Goal: Information Seeking & Learning: Learn about a topic

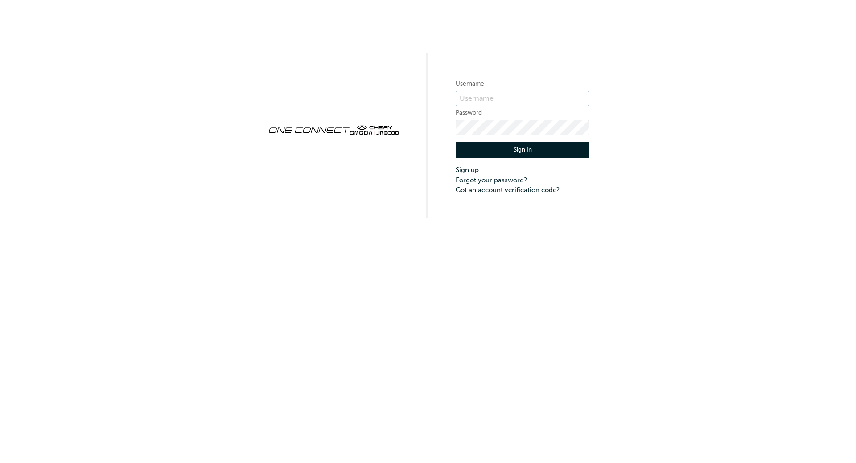
type input "ONE00070"
click at [525, 160] on div "Sign In Sign up Forgot your password? Got an account verification code?" at bounding box center [522, 165] width 134 height 60
click at [526, 149] on button "Sign In" at bounding box center [522, 150] width 134 height 17
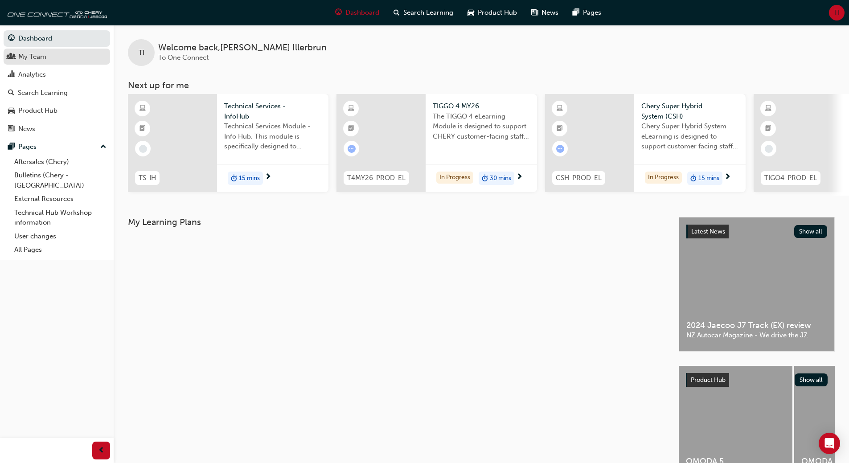
click at [36, 56] on div "My Team" at bounding box center [32, 57] width 28 height 10
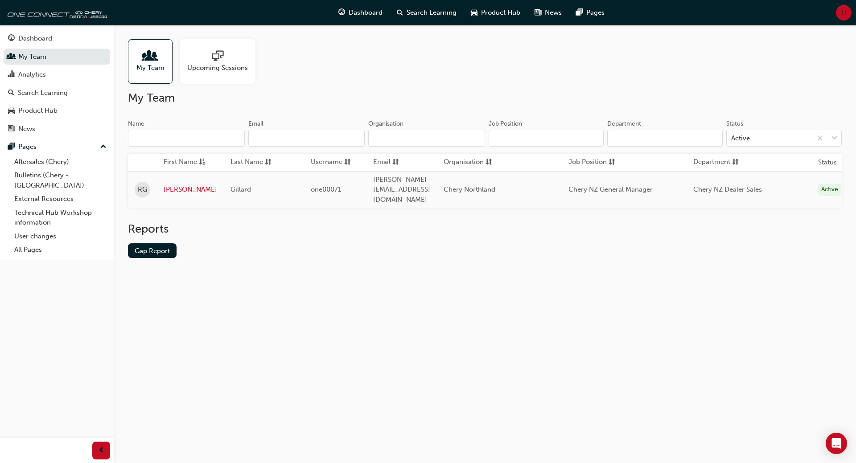
click at [843, 10] on span "TI" at bounding box center [843, 13] width 6 height 10
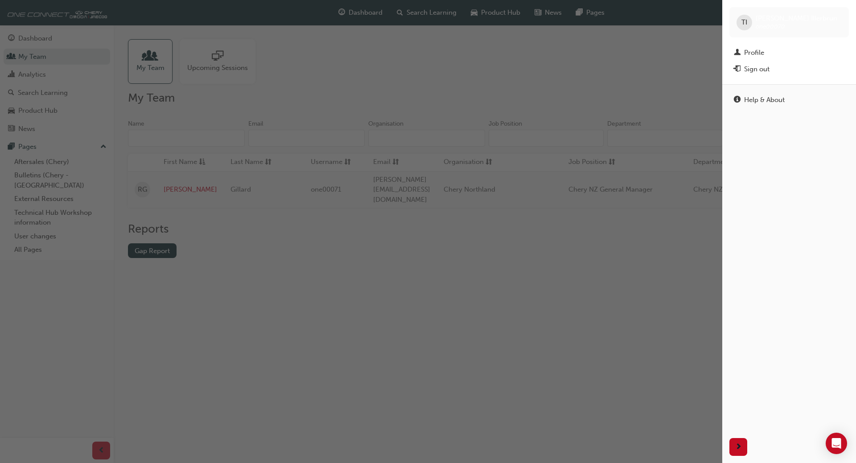
click at [558, 90] on div "button" at bounding box center [361, 231] width 722 height 463
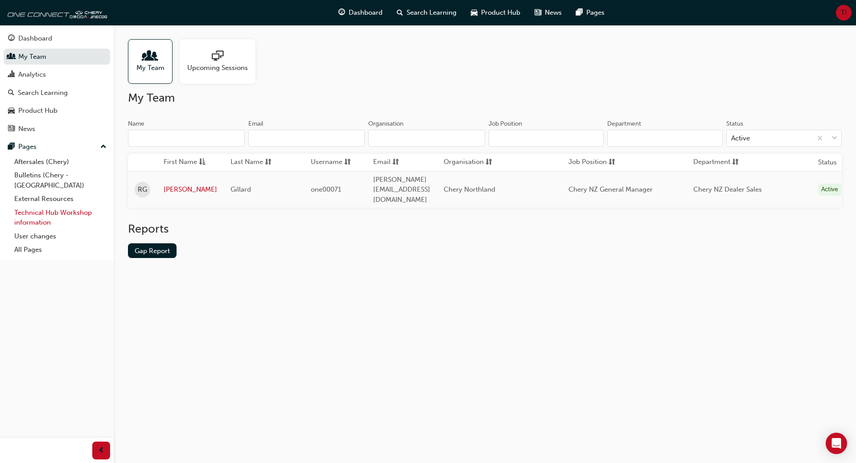
click at [41, 206] on link "Technical Hub Workshop information" at bounding box center [60, 218] width 99 height 24
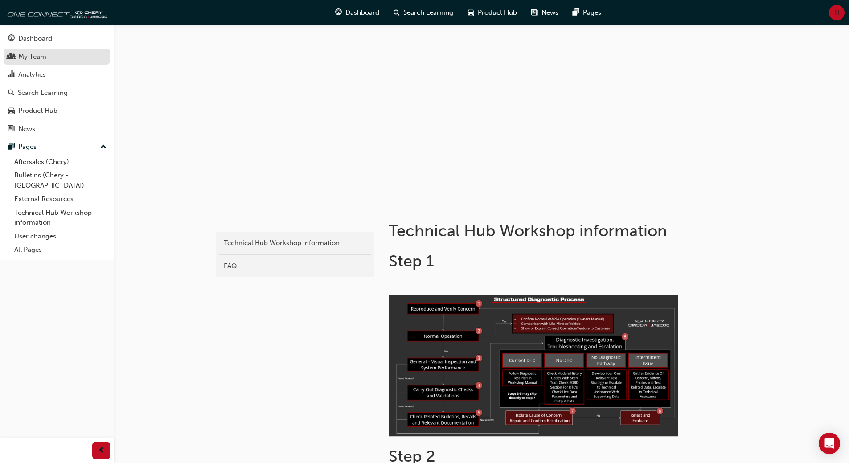
click at [45, 56] on div "My Team" at bounding box center [32, 57] width 28 height 10
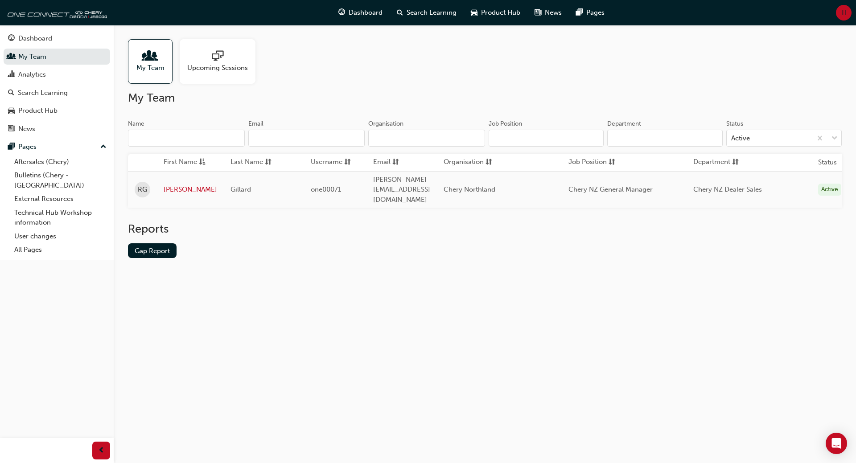
click at [145, 73] on div "My Team" at bounding box center [150, 61] width 45 height 45
click at [143, 60] on div at bounding box center [150, 56] width 28 height 12
click at [26, 78] on div "Analytics" at bounding box center [32, 75] width 28 height 10
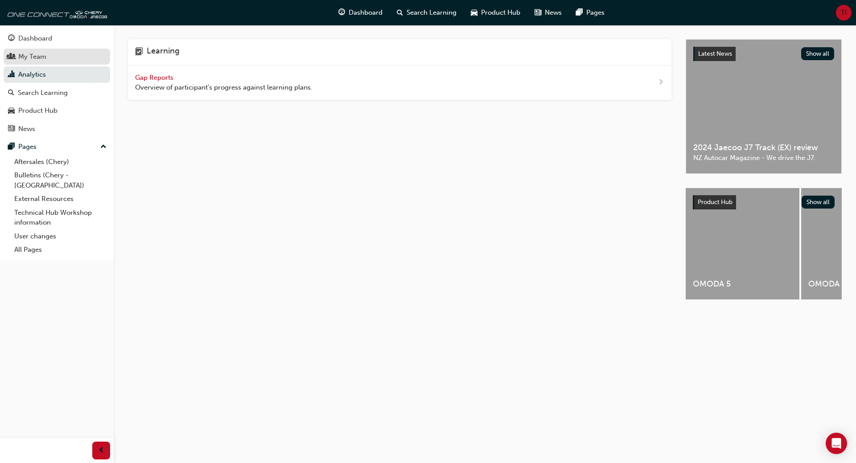
click at [31, 55] on div "My Team" at bounding box center [32, 57] width 28 height 10
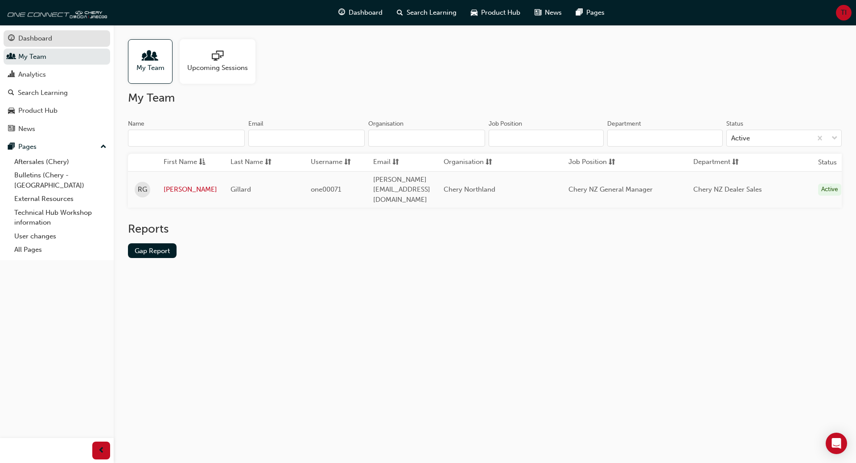
click at [31, 39] on div "Dashboard" at bounding box center [35, 38] width 34 height 10
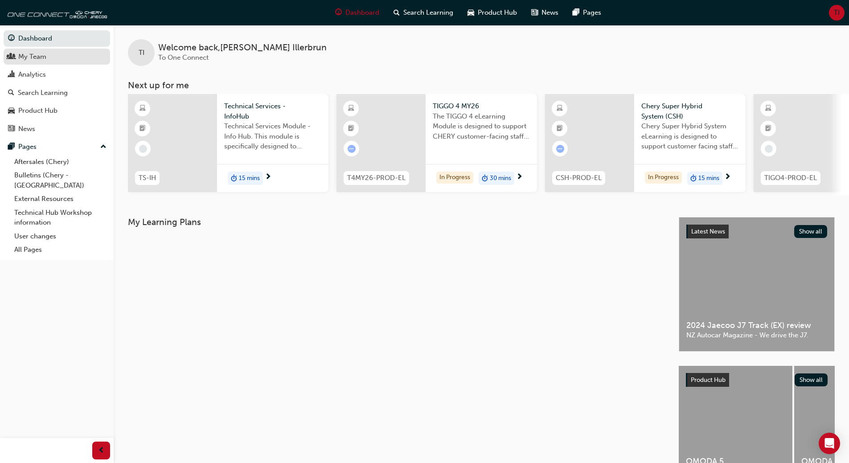
click at [16, 55] on div "My Team" at bounding box center [57, 56] width 98 height 11
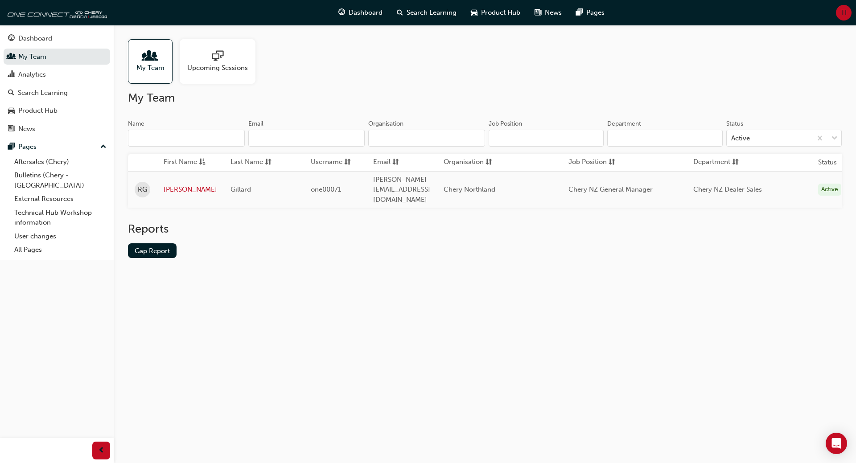
scroll to position [0, 46]
click at [389, 176] on td "[PERSON_NAME][EMAIL_ADDRESS][DOMAIN_NAME]" at bounding box center [393, 189] width 70 height 37
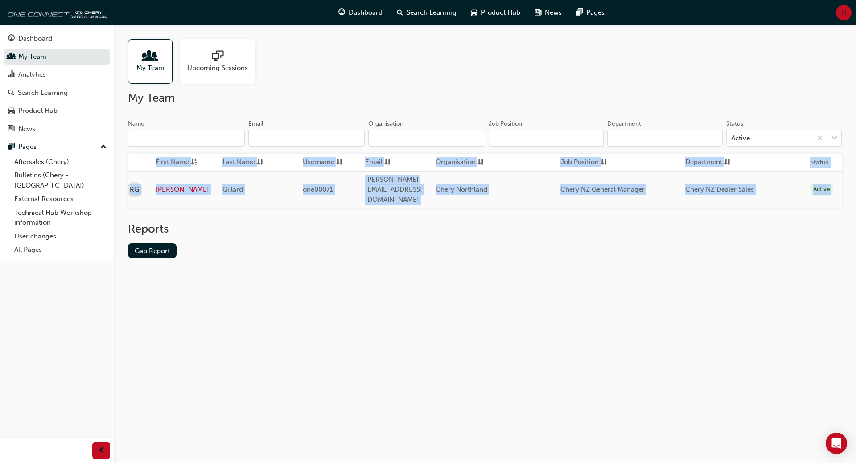
drag, startPoint x: 351, startPoint y: 203, endPoint x: 123, endPoint y: 217, distance: 228.1
click at [123, 217] on div "My Team Upcoming Sessions My Team Name Email Organisation Job Position Departme…" at bounding box center [485, 156] width 742 height 262
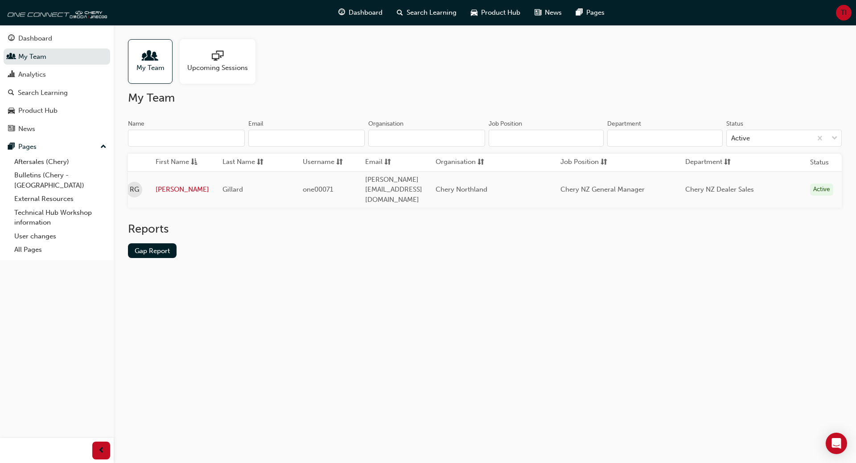
click at [215, 222] on h2 "Reports" at bounding box center [484, 229] width 713 height 14
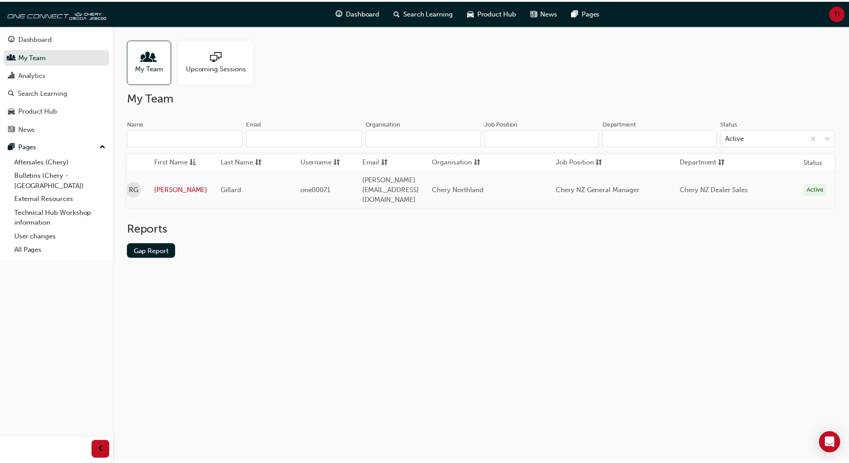
scroll to position [0, 0]
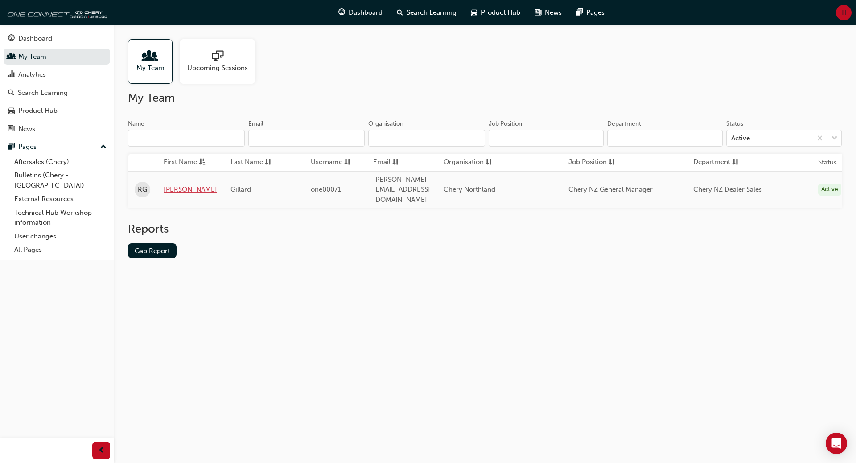
click at [171, 184] on link "[PERSON_NAME]" at bounding box center [190, 189] width 53 height 10
click at [141, 70] on span "My Team" at bounding box center [150, 68] width 28 height 10
click at [497, 10] on span "Product Hub" at bounding box center [500, 13] width 39 height 10
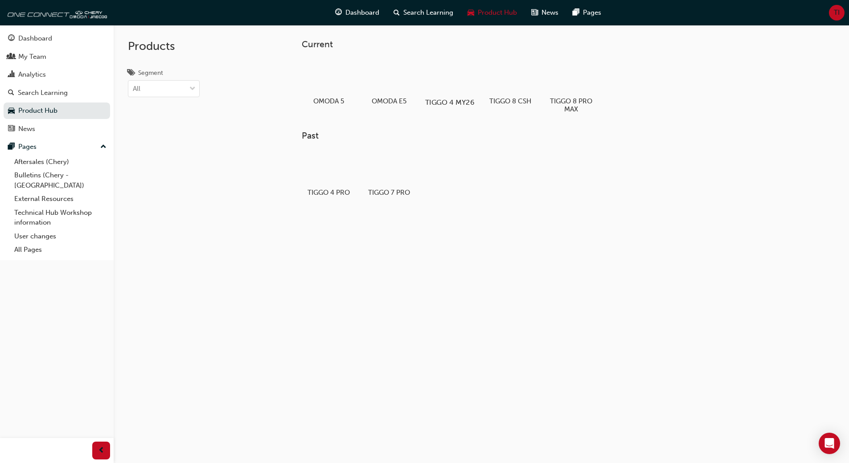
click at [451, 92] on div at bounding box center [449, 77] width 49 height 36
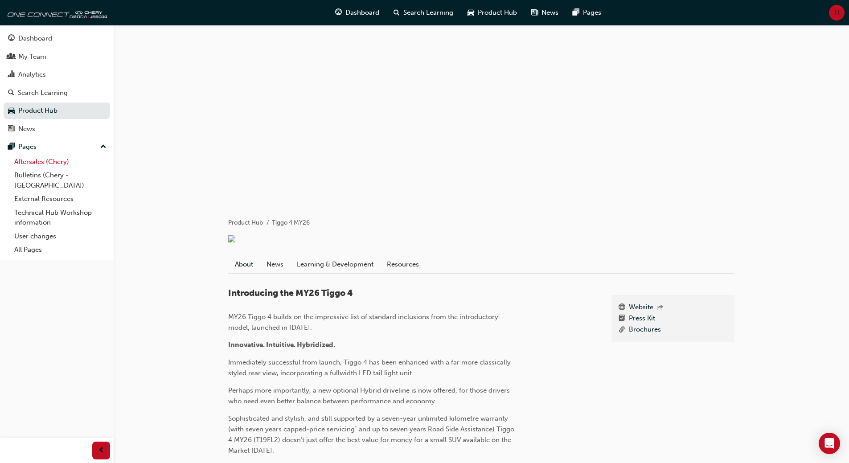
click at [34, 164] on link "Aftersales (Chery)" at bounding box center [60, 162] width 99 height 14
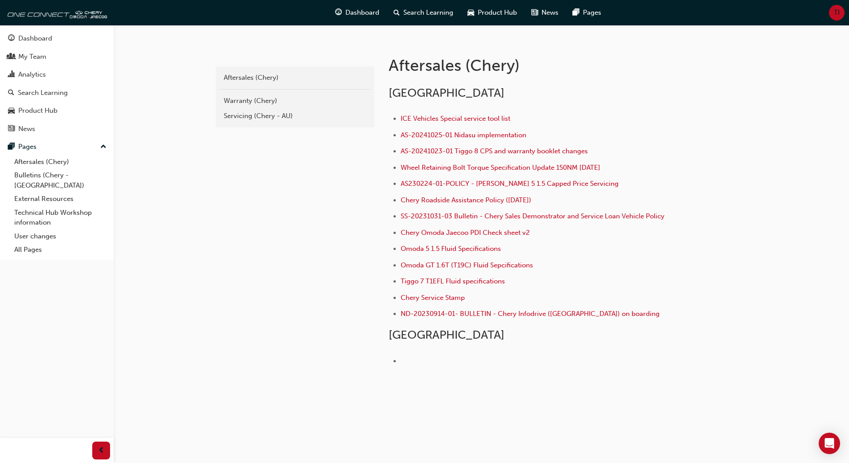
scroll to position [121, 0]
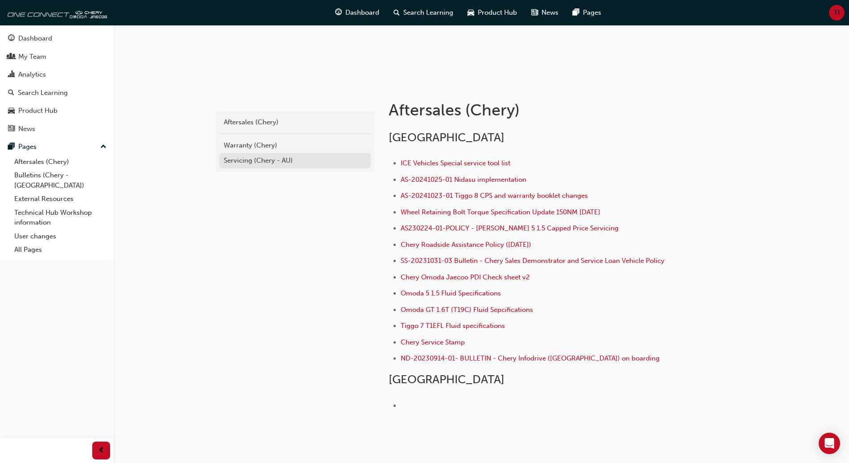
click at [250, 161] on div "Servicing (Chery - AU)" at bounding box center [295, 161] width 143 height 10
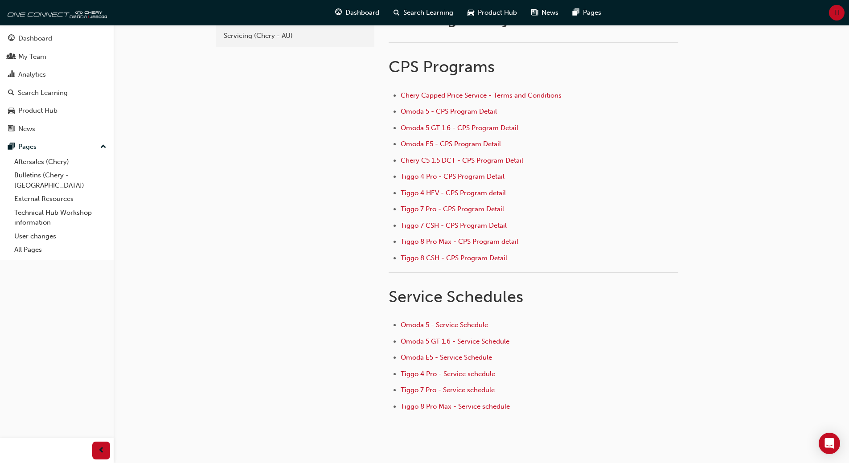
scroll to position [82, 0]
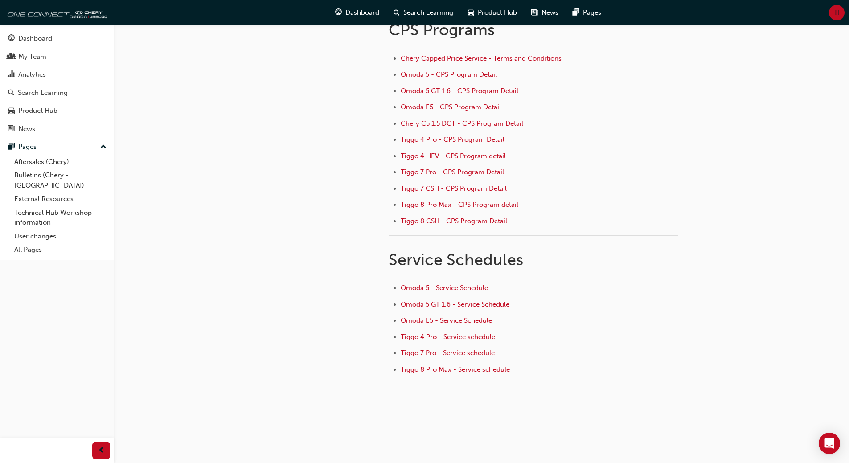
click at [459, 336] on span "Tiggo 4 Pro - Service schedule" at bounding box center [448, 337] width 94 height 8
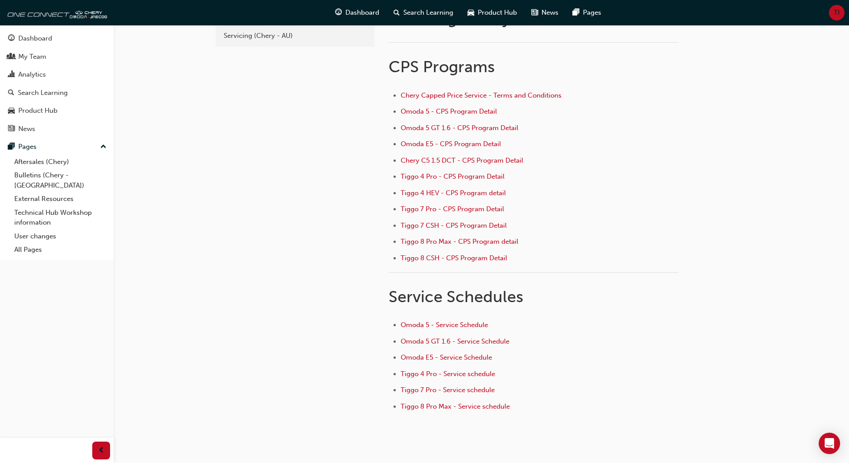
scroll to position [82, 0]
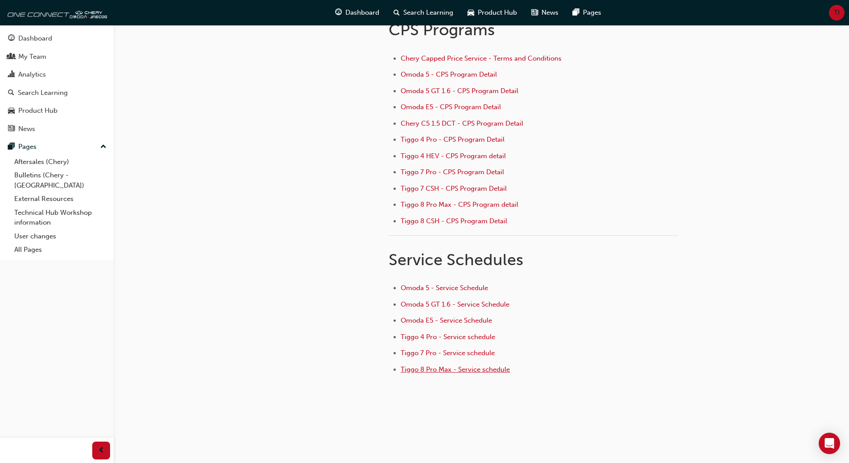
click at [438, 372] on span "Tiggo 8 Pro Max - Service schedule" at bounding box center [455, 369] width 109 height 8
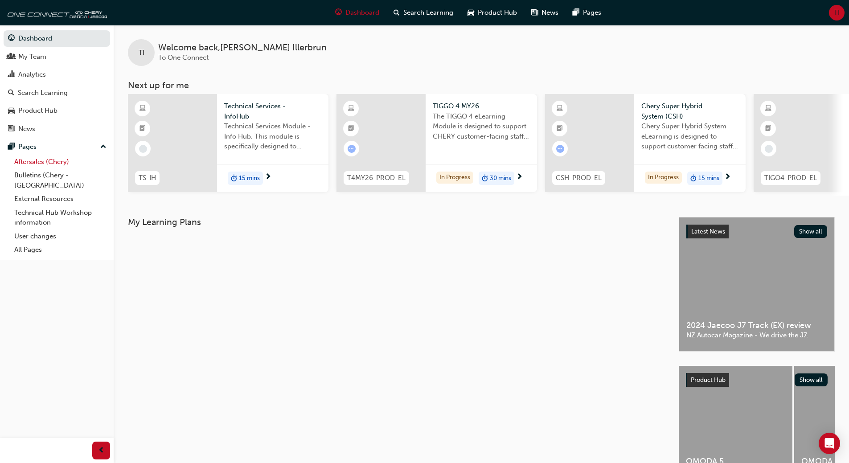
click at [29, 163] on link "Aftersales (Chery)" at bounding box center [60, 162] width 99 height 14
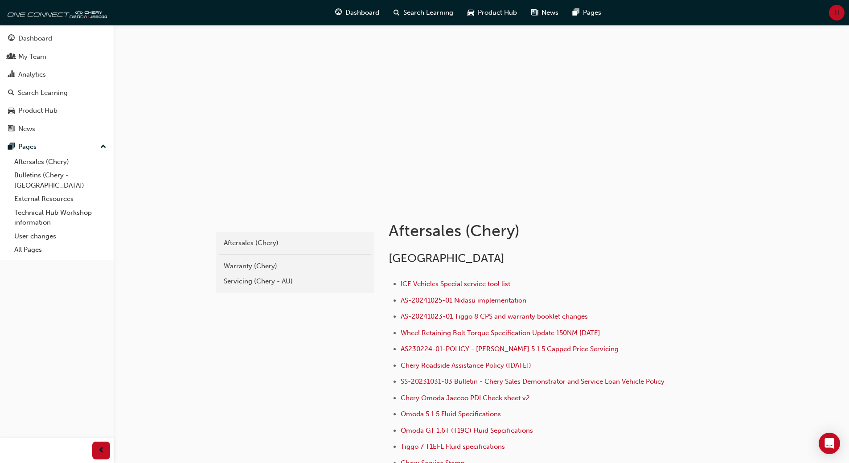
scroll to position [134, 0]
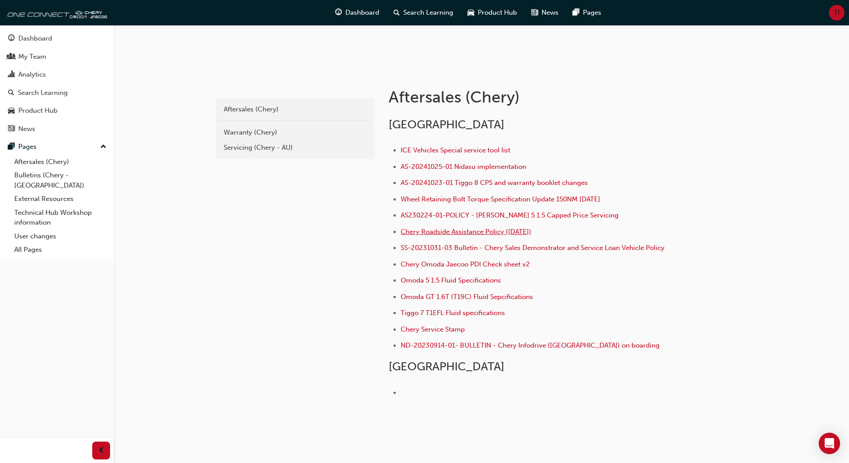
click at [456, 231] on span "Chery Roadside Assistance Policy ([DATE])" at bounding box center [466, 232] width 131 height 8
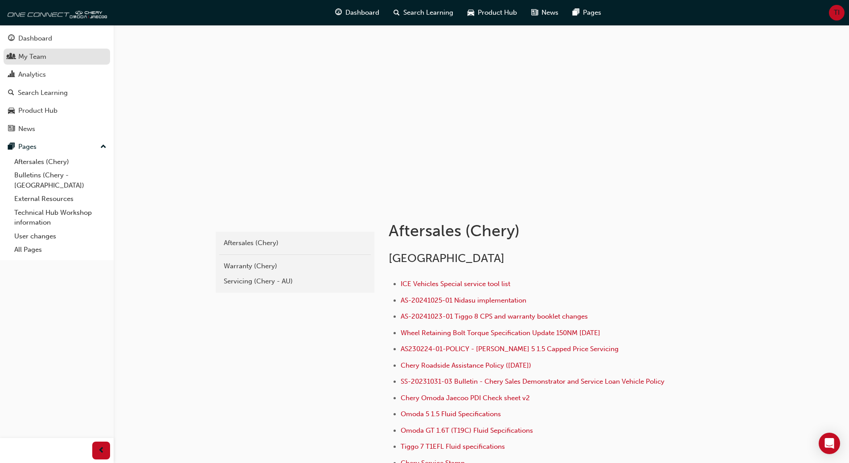
click at [39, 57] on div "My Team" at bounding box center [32, 57] width 28 height 10
